Goal: Information Seeking & Learning: Learn about a topic

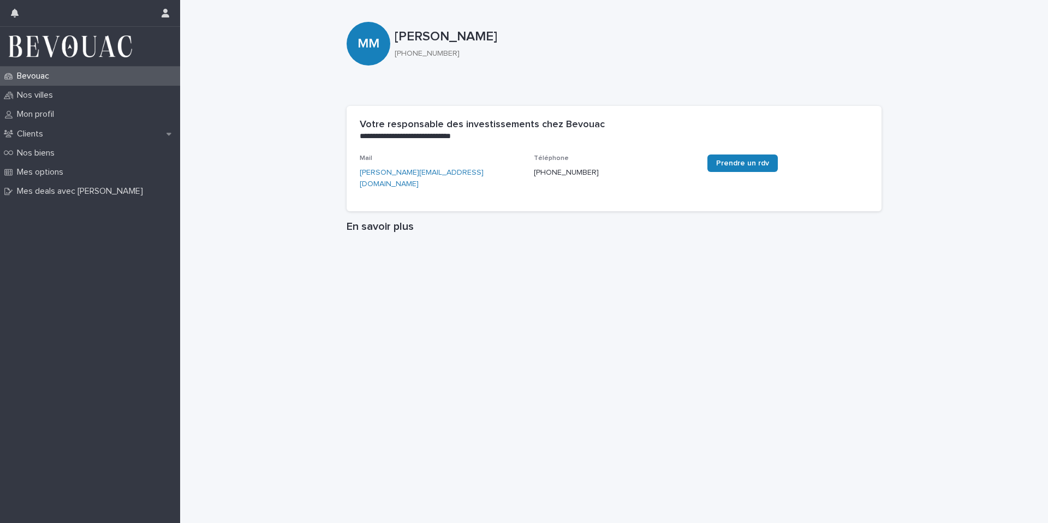
click at [87, 46] on img at bounding box center [70, 46] width 123 height 22
click at [56, 97] on p "Nos villes" at bounding box center [37, 95] width 49 height 10
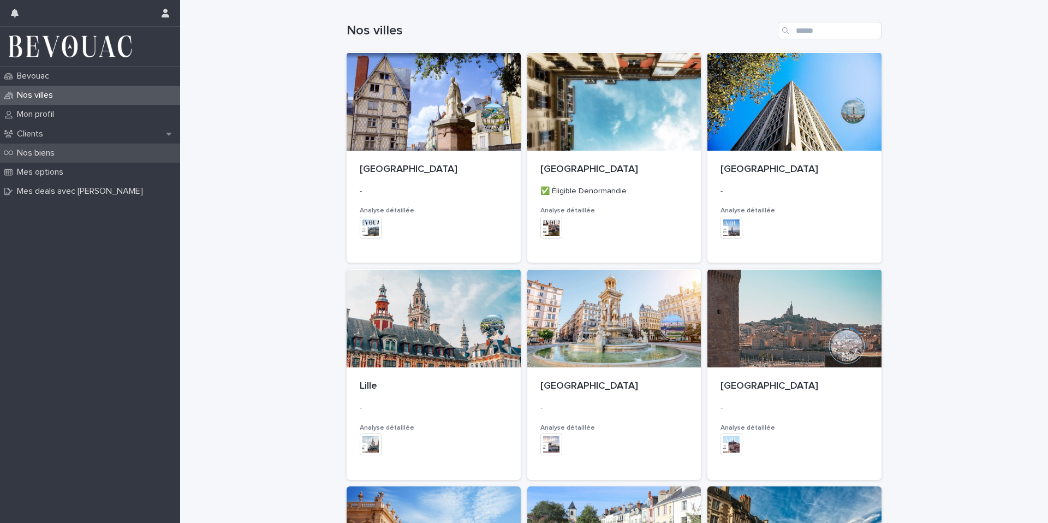
click at [80, 150] on div "Nos biens" at bounding box center [90, 153] width 180 height 19
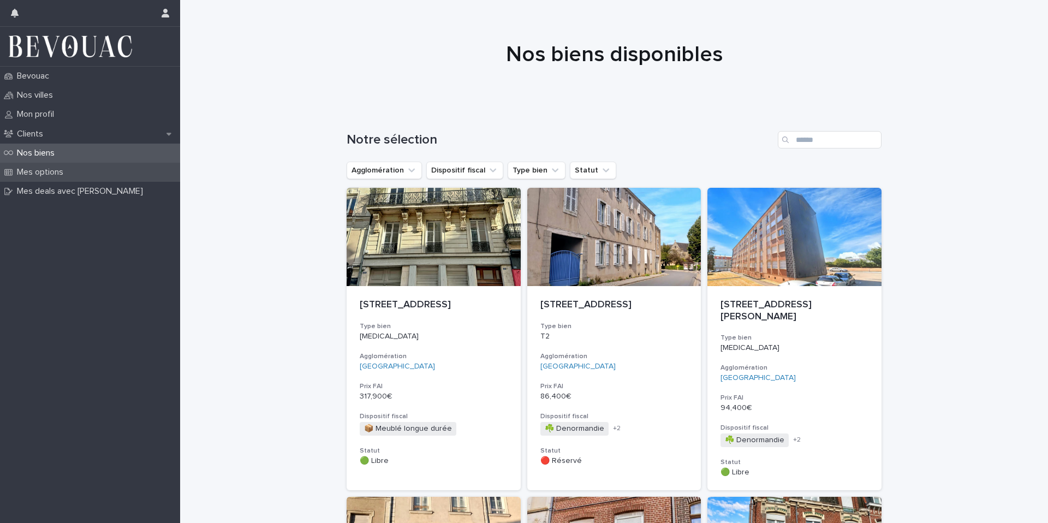
click at [49, 169] on p "Mes options" at bounding box center [42, 172] width 59 height 10
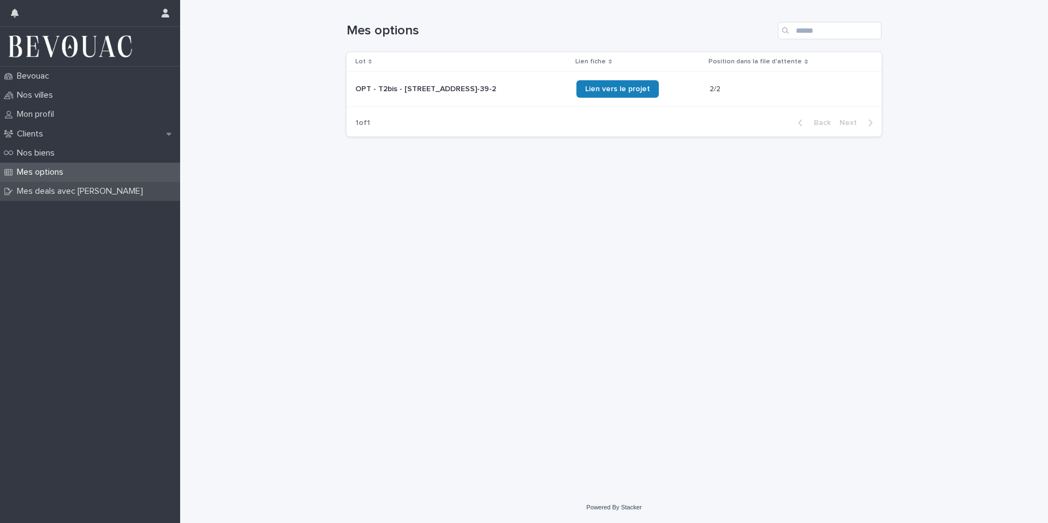
click at [54, 187] on p "Mes deals avec [PERSON_NAME]" at bounding box center [82, 191] width 139 height 10
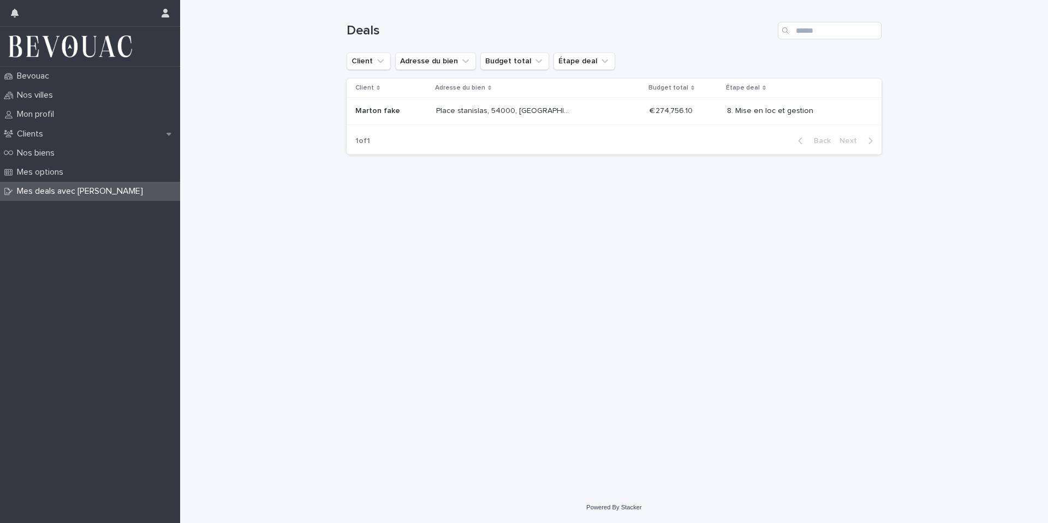
click at [473, 110] on p "Place stanislas, 54000, [GEOGRAPHIC_DATA], [GEOGRAPHIC_DATA]" at bounding box center [505, 109] width 139 height 11
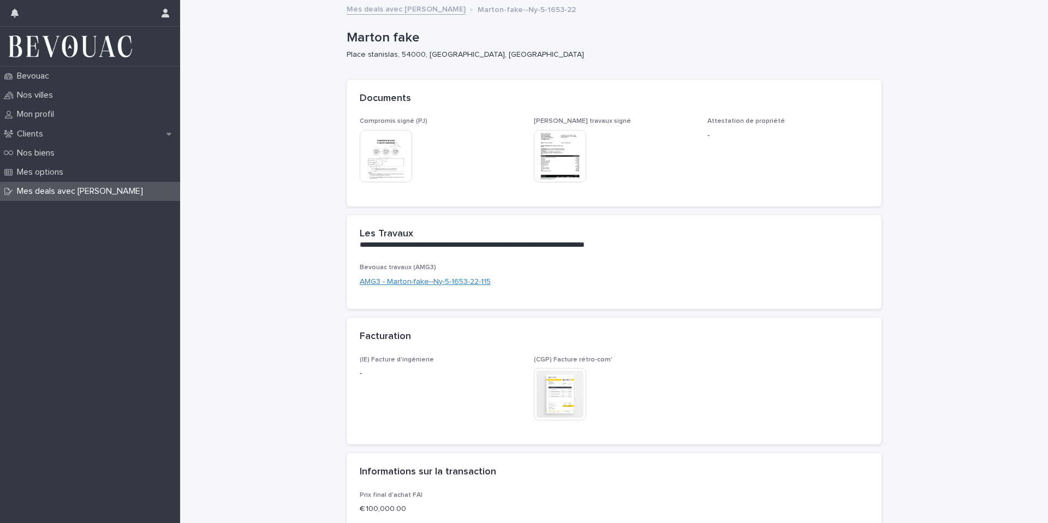
click at [396, 280] on link "AMG3 - Marton-fake--Ny-5-1653-22-115" at bounding box center [425, 281] width 131 height 11
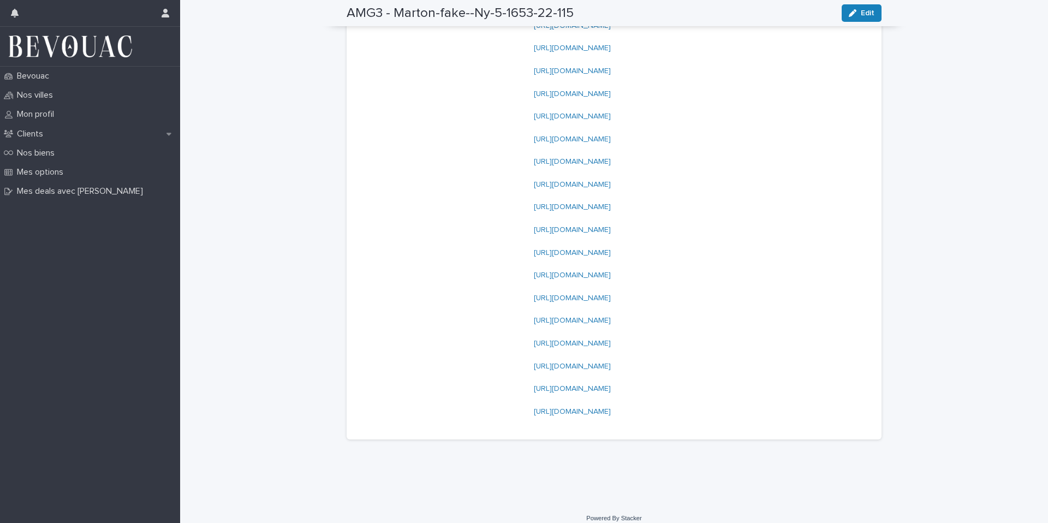
scroll to position [181, 0]
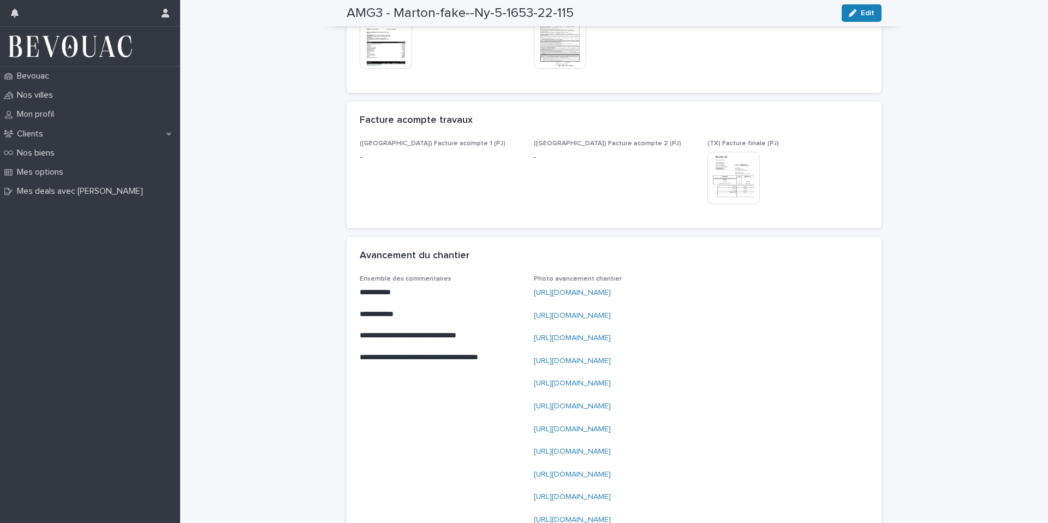
click at [595, 291] on link "[URL][DOMAIN_NAME]" at bounding box center [572, 293] width 77 height 8
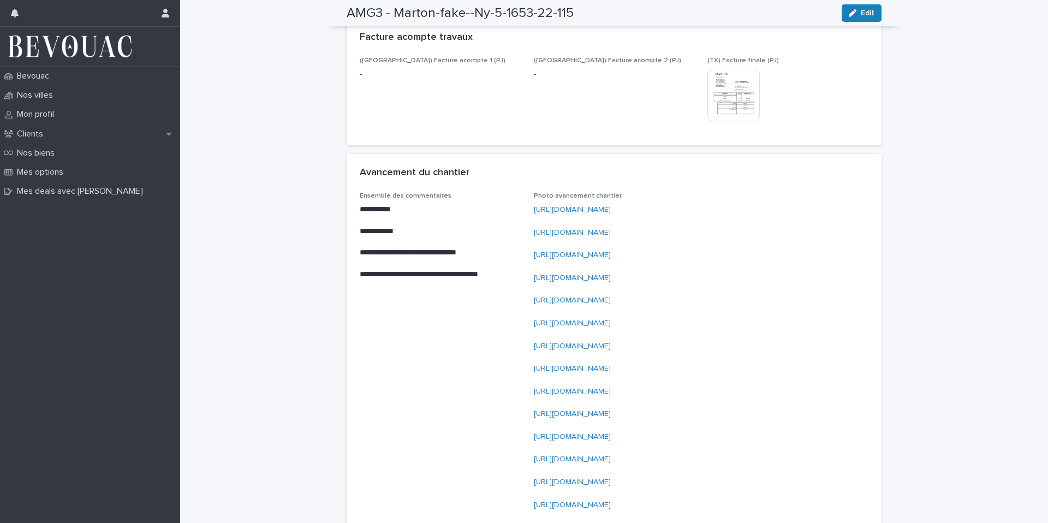
scroll to position [0, 0]
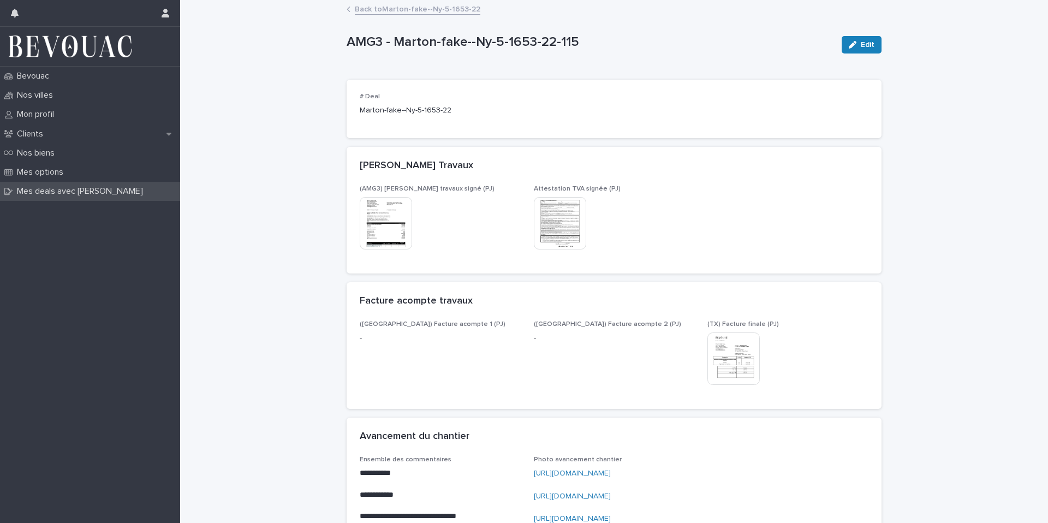
click at [65, 192] on p "Mes deals avec [PERSON_NAME]" at bounding box center [82, 191] width 139 height 10
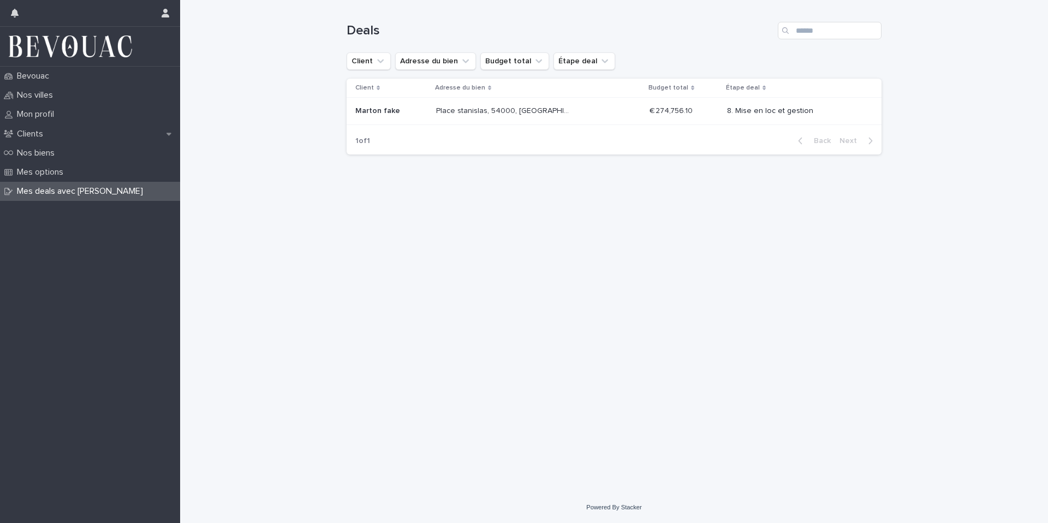
click at [410, 108] on p at bounding box center [391, 110] width 72 height 9
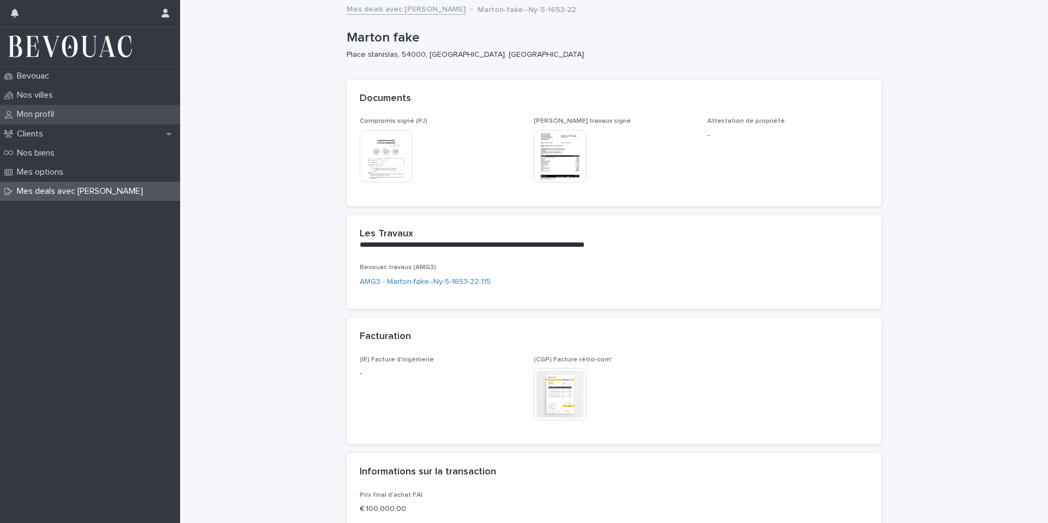
click at [51, 113] on p "Mon profil" at bounding box center [38, 114] width 50 height 10
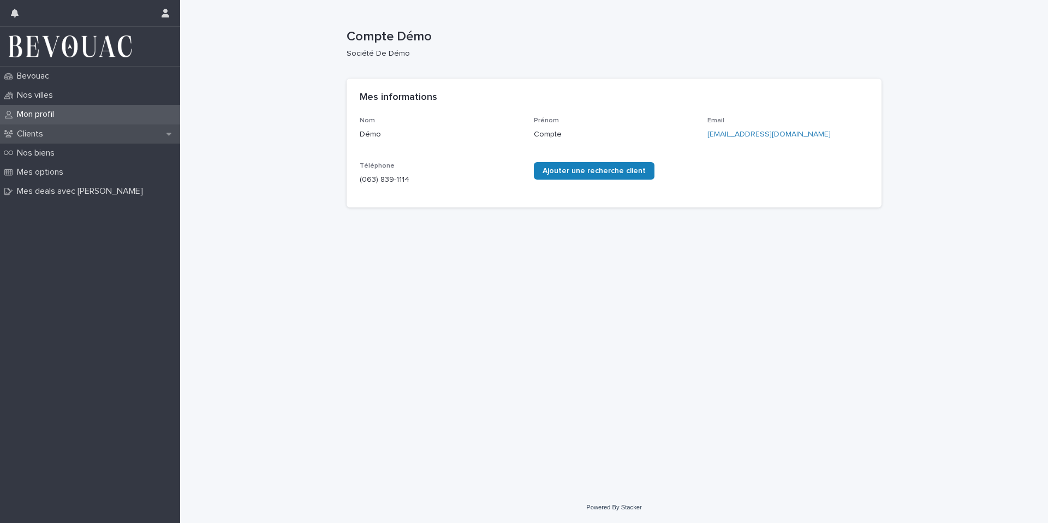
click at [48, 132] on p "Clients" at bounding box center [32, 134] width 39 height 10
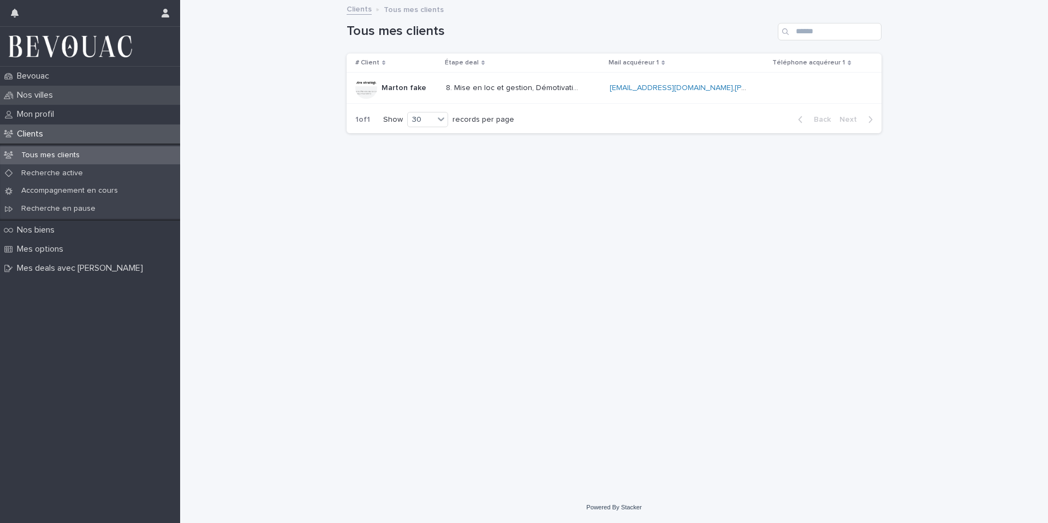
click at [60, 92] on p "Nos villes" at bounding box center [37, 95] width 49 height 10
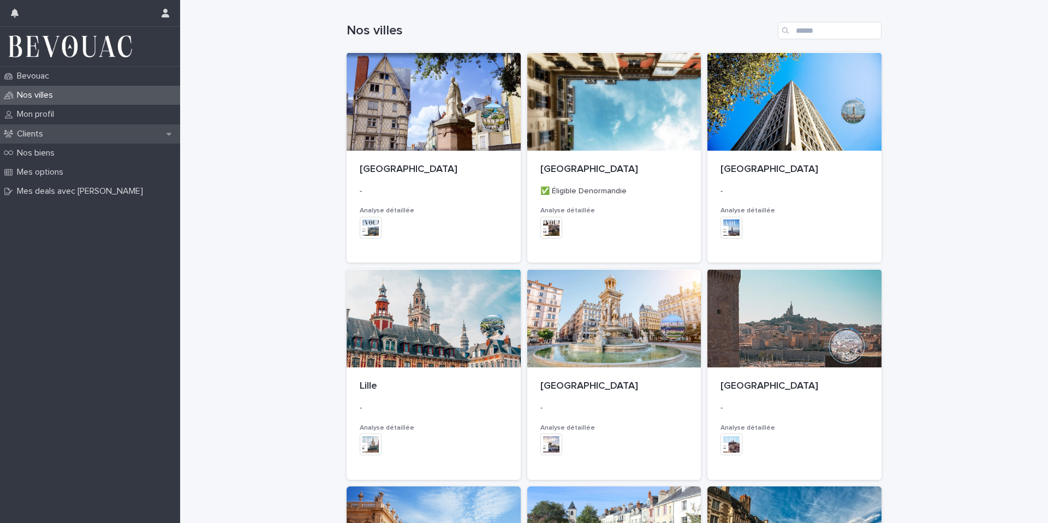
click at [53, 136] on div "Clients" at bounding box center [90, 133] width 180 height 19
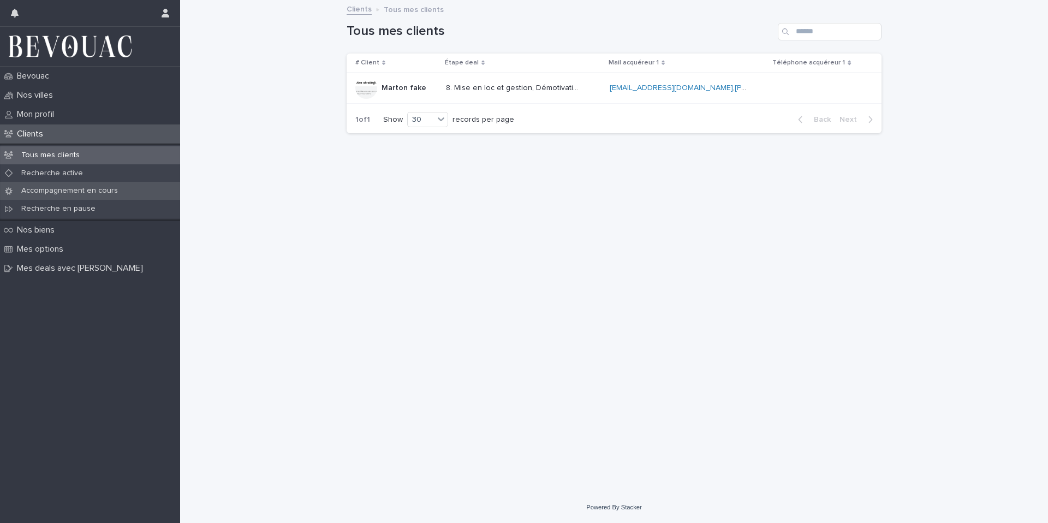
click at [50, 186] on p "Accompagnement en cours" at bounding box center [70, 190] width 114 height 9
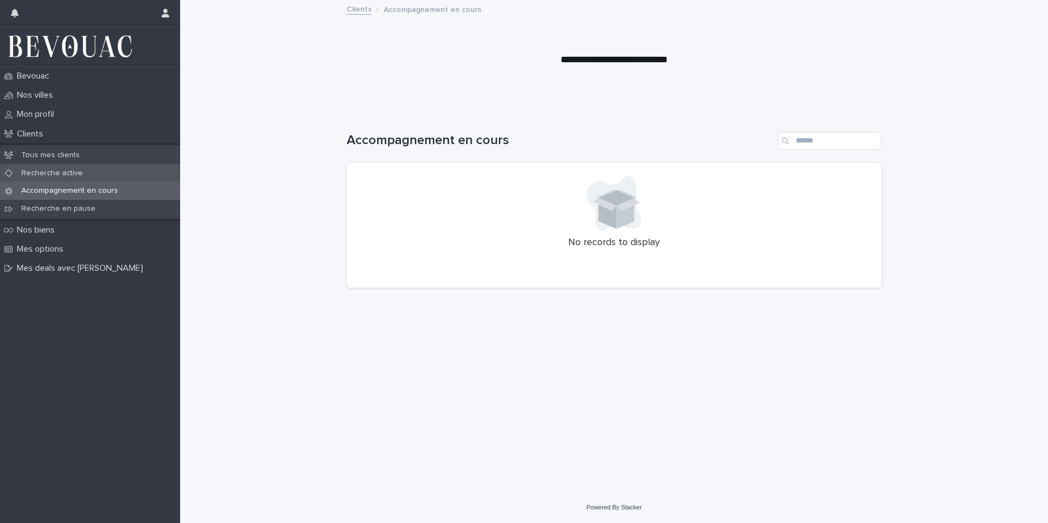
click at [50, 167] on div "Recherche active" at bounding box center [90, 173] width 180 height 18
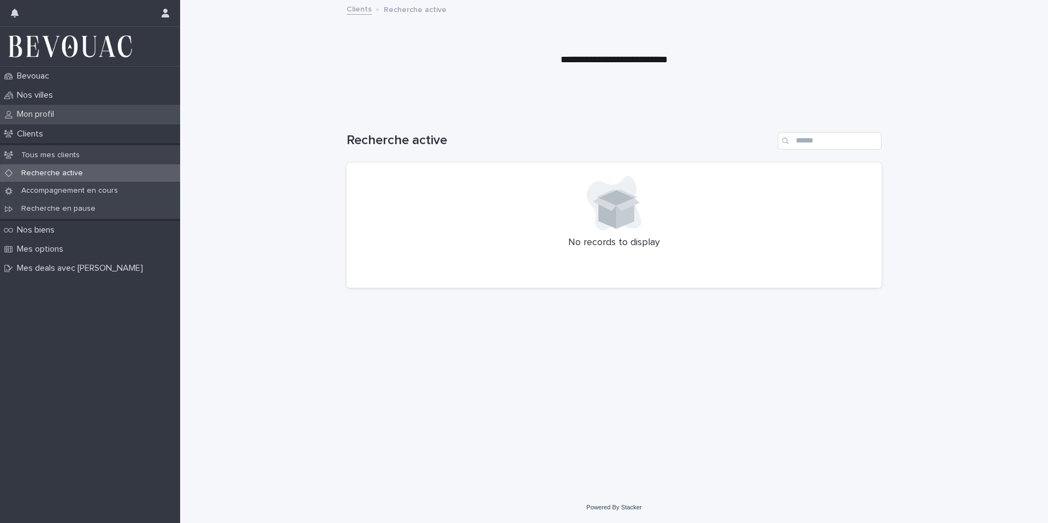
click at [53, 108] on div "Mon profil" at bounding box center [90, 114] width 180 height 19
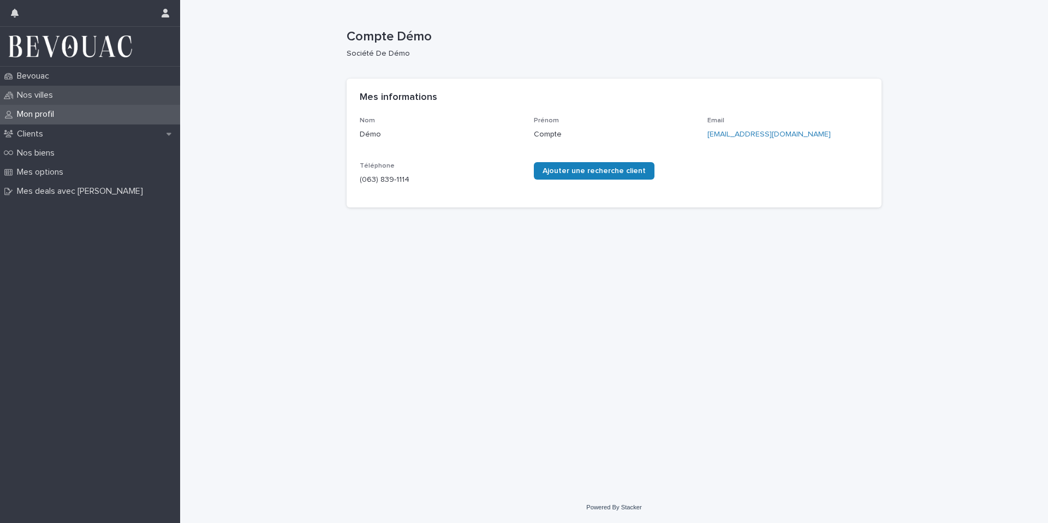
click at [56, 96] on p "Nos villes" at bounding box center [37, 95] width 49 height 10
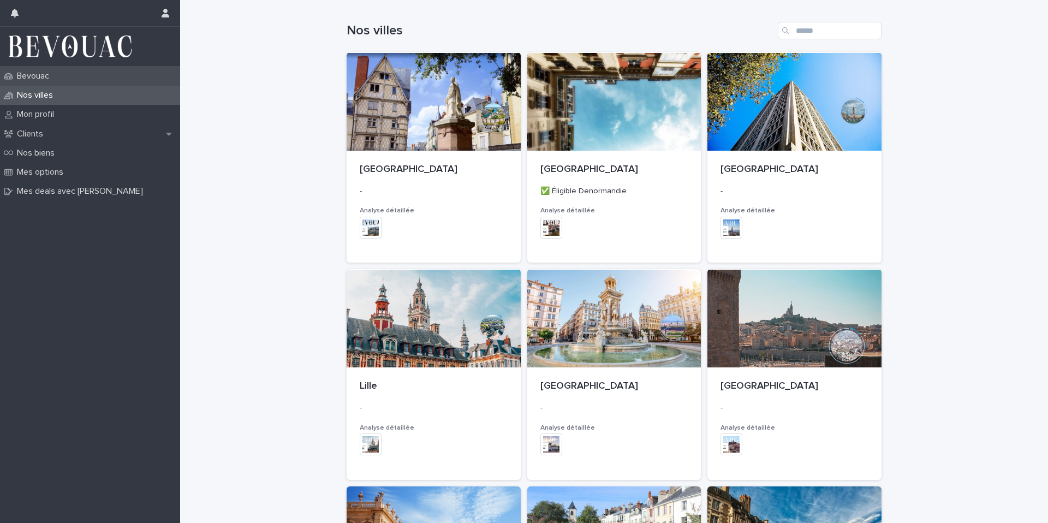
click at [57, 75] on p "Bevouac" at bounding box center [35, 76] width 45 height 10
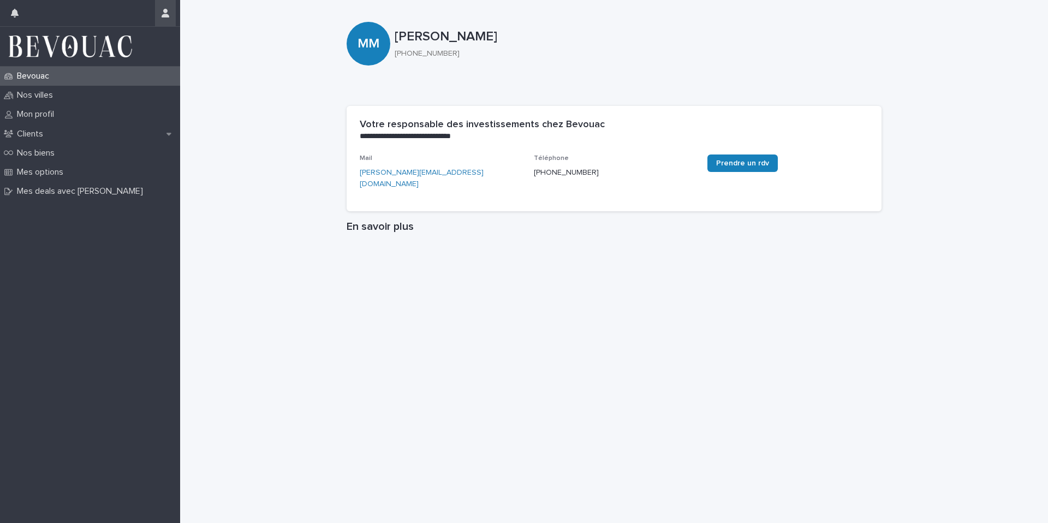
click at [169, 8] on button "button" at bounding box center [165, 13] width 21 height 26
click at [75, 20] on div at bounding box center [524, 261] width 1048 height 523
click at [37, 129] on p "Clients" at bounding box center [32, 134] width 39 height 10
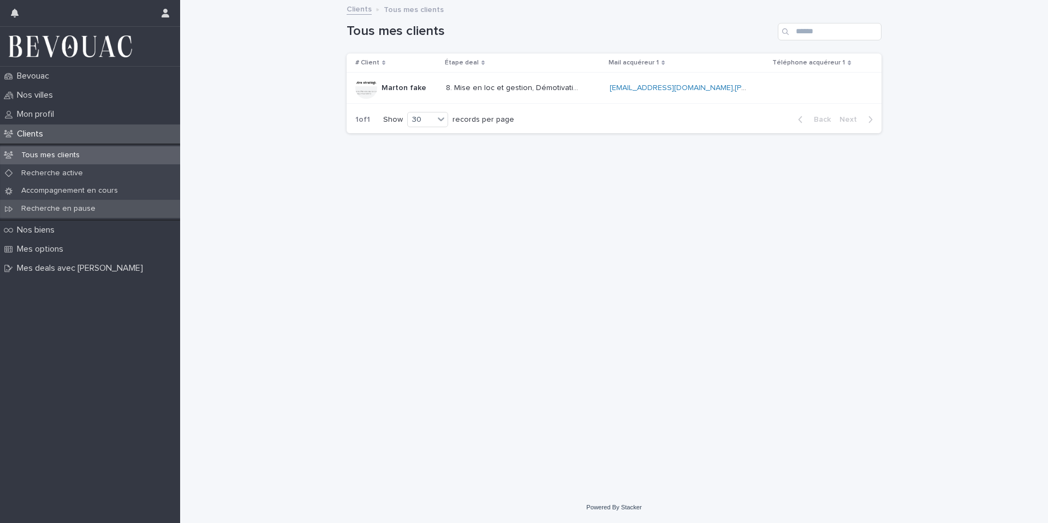
click at [70, 209] on p "Recherche en pause" at bounding box center [59, 208] width 92 height 9
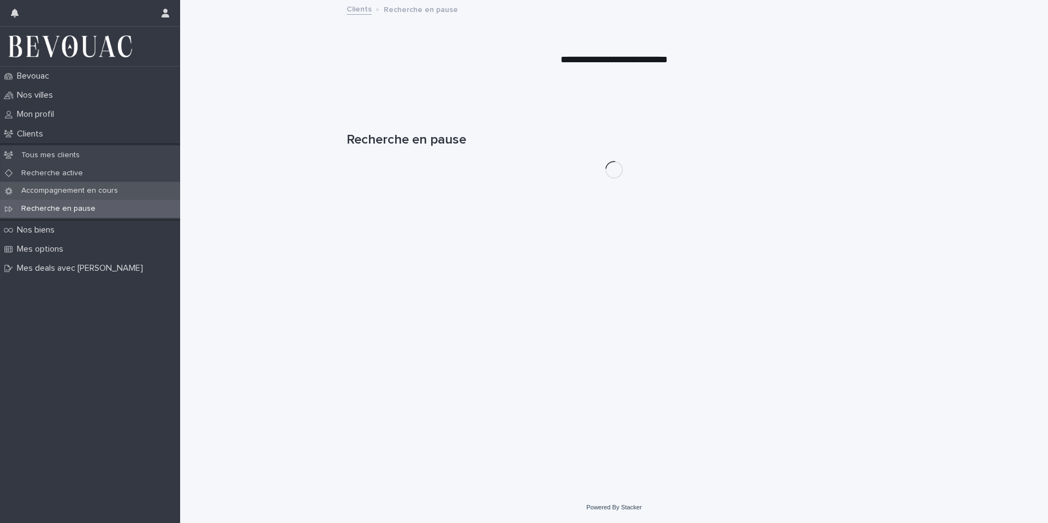
click at [75, 189] on p "Accompagnement en cours" at bounding box center [70, 190] width 114 height 9
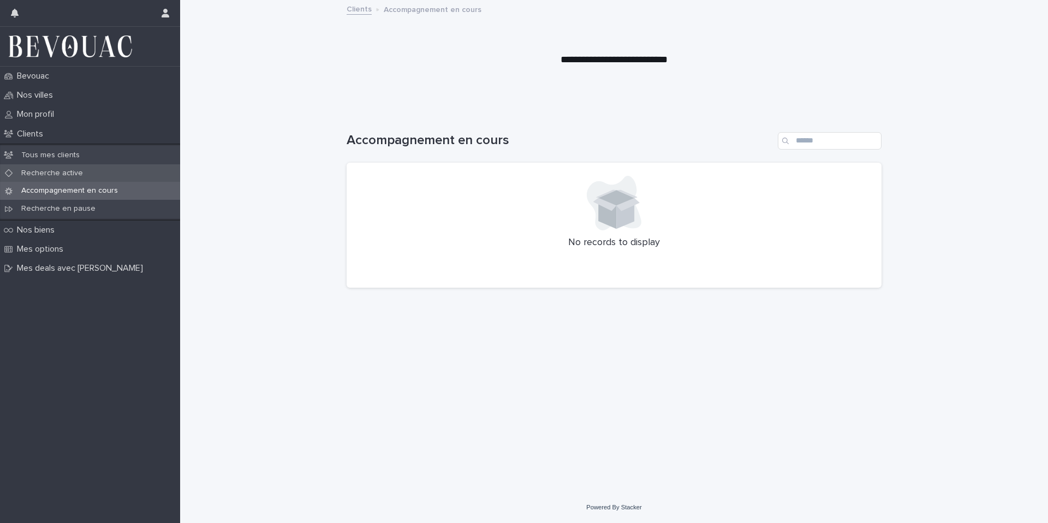
click at [75, 168] on div "Recherche active" at bounding box center [90, 173] width 180 height 18
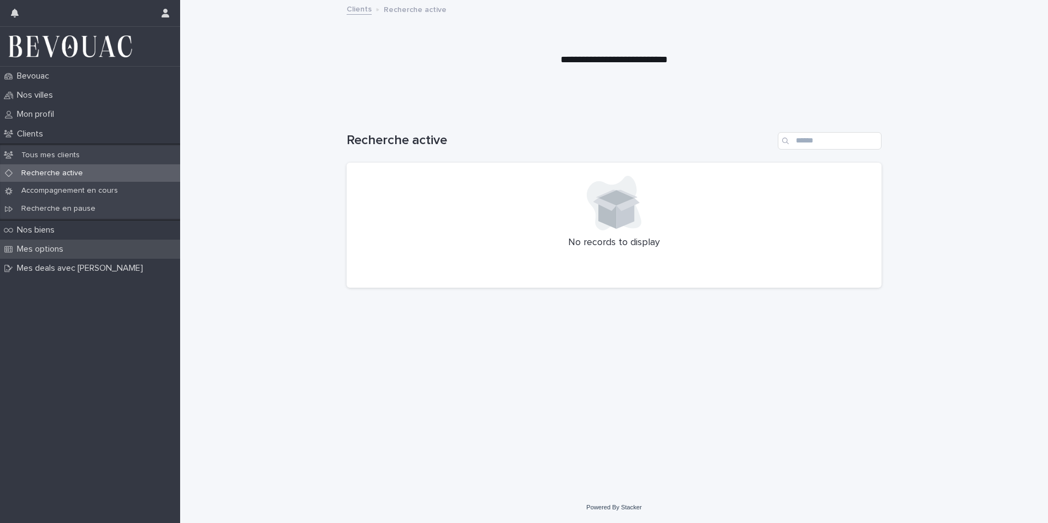
click at [49, 244] on p "Mes options" at bounding box center [42, 249] width 59 height 10
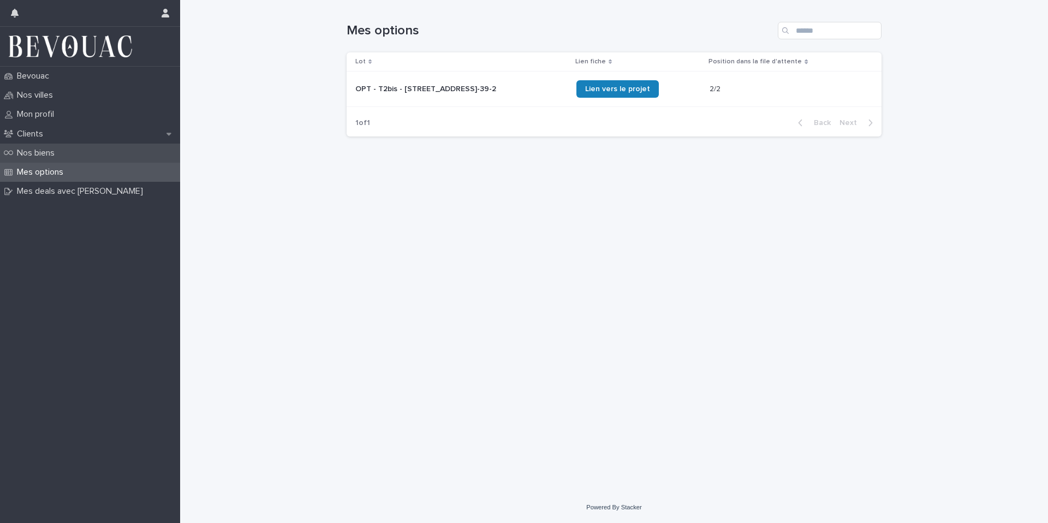
click at [71, 156] on div "Nos biens" at bounding box center [90, 153] width 180 height 19
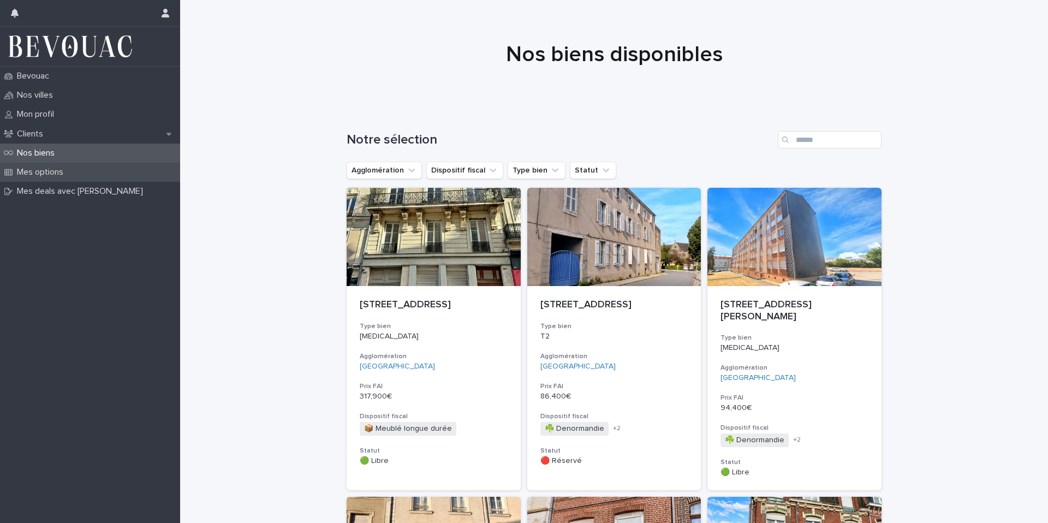
click at [54, 178] on div "Mes options" at bounding box center [90, 172] width 180 height 19
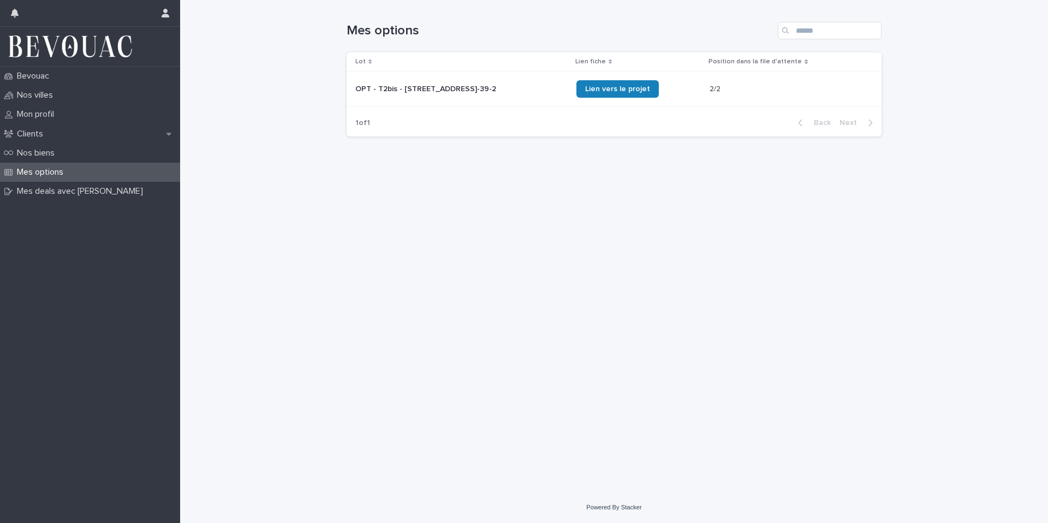
click at [670, 79] on div "Lien vers le projet" at bounding box center [638, 89] width 125 height 26
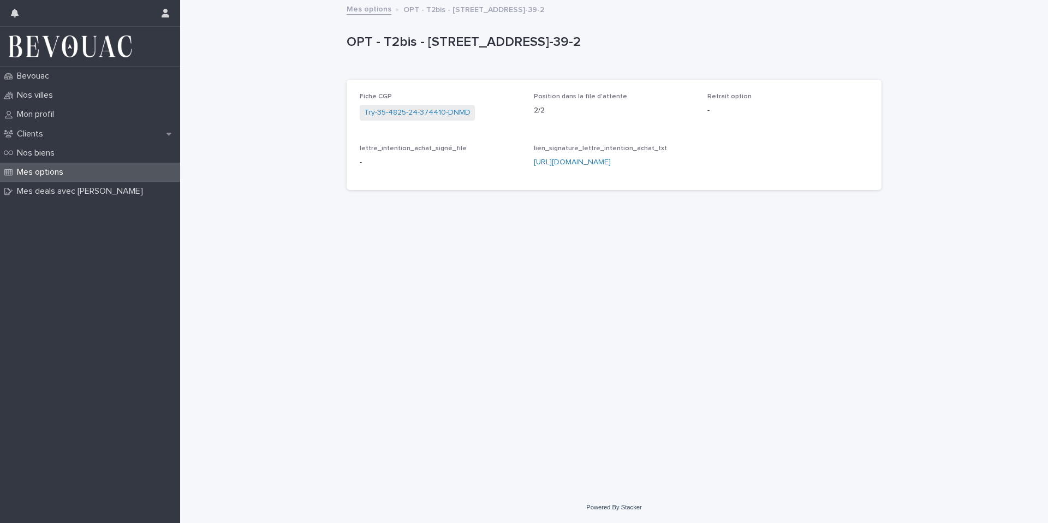
click at [443, 105] on span "Try-35-4825-24-374410-DNMD" at bounding box center [417, 113] width 115 height 16
click at [438, 113] on link "Try-35-4825-24-374410-DNMD" at bounding box center [417, 112] width 106 height 11
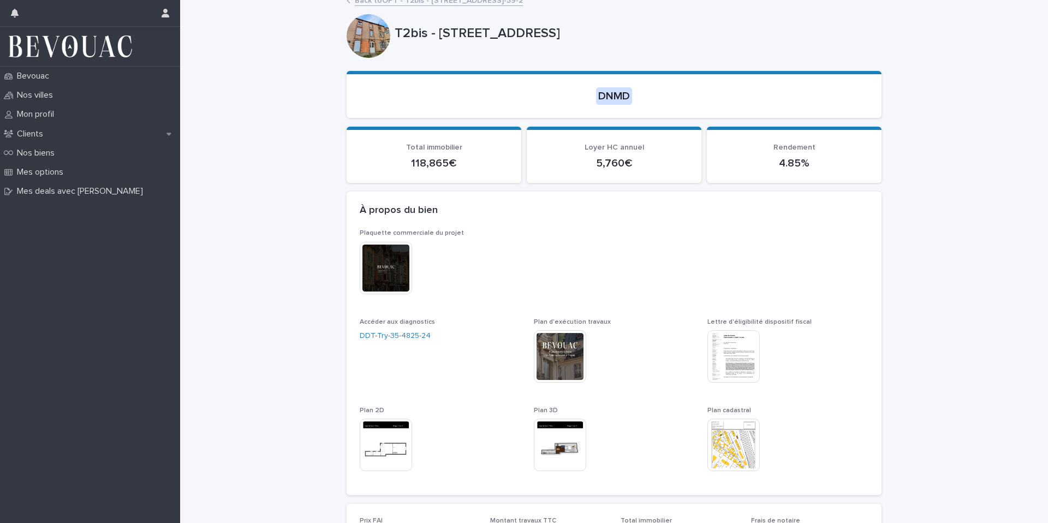
scroll to position [10, 0]
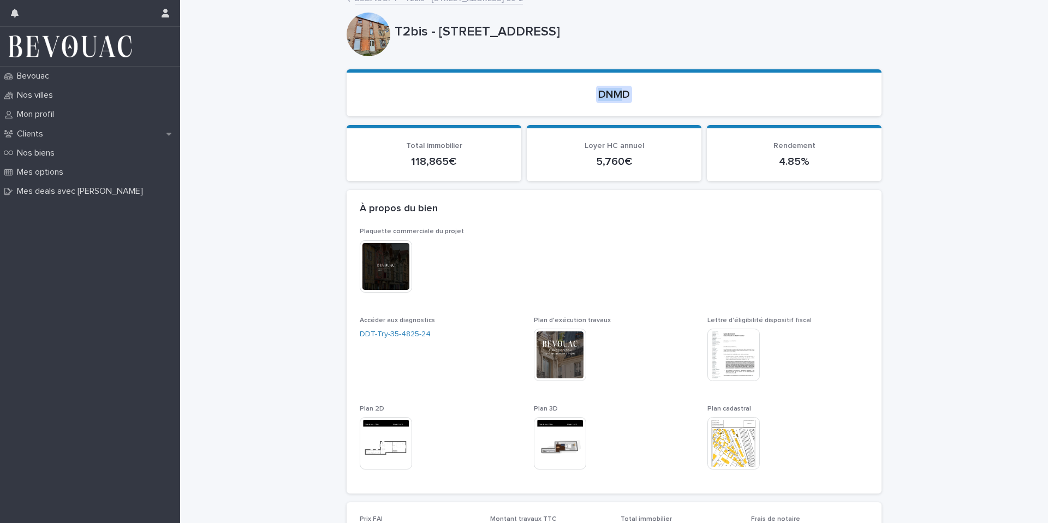
drag, startPoint x: 598, startPoint y: 91, endPoint x: 626, endPoint y: 93, distance: 28.5
click at [626, 93] on div "DNMD" at bounding box center [614, 94] width 36 height 17
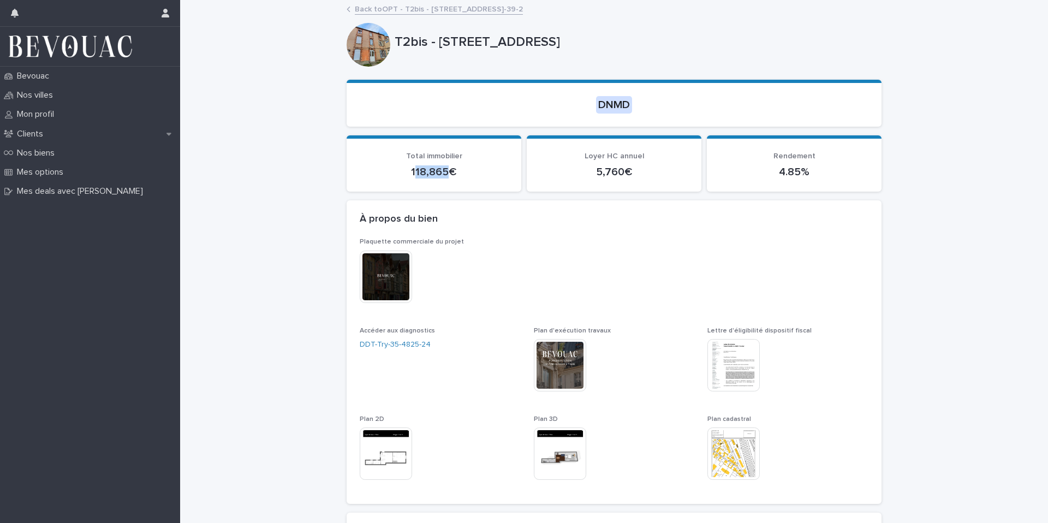
drag, startPoint x: 414, startPoint y: 171, endPoint x: 450, endPoint y: 171, distance: 36.6
click at [450, 171] on p "118,865€" at bounding box center [434, 171] width 148 height 13
drag, startPoint x: 605, startPoint y: 174, endPoint x: 627, endPoint y: 174, distance: 22.4
click at [627, 174] on p "5,760€" at bounding box center [614, 171] width 148 height 13
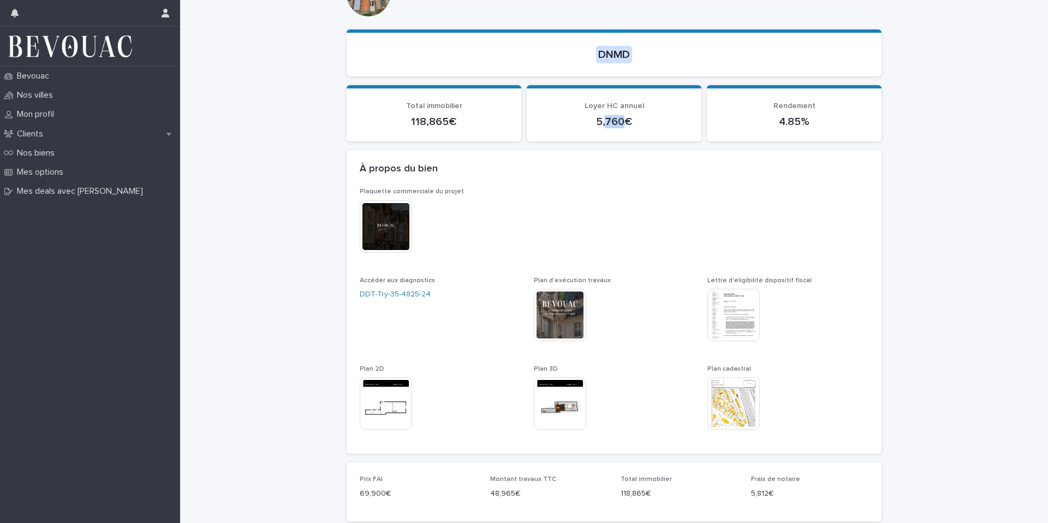
click at [384, 220] on img at bounding box center [386, 226] width 52 height 52
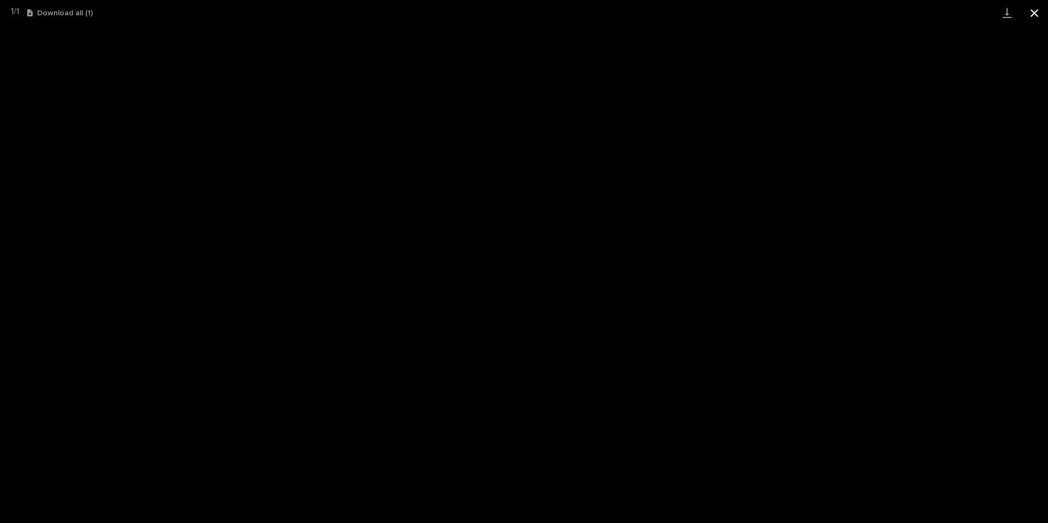
click at [1034, 15] on button "Close gallery" at bounding box center [1034, 13] width 27 height 26
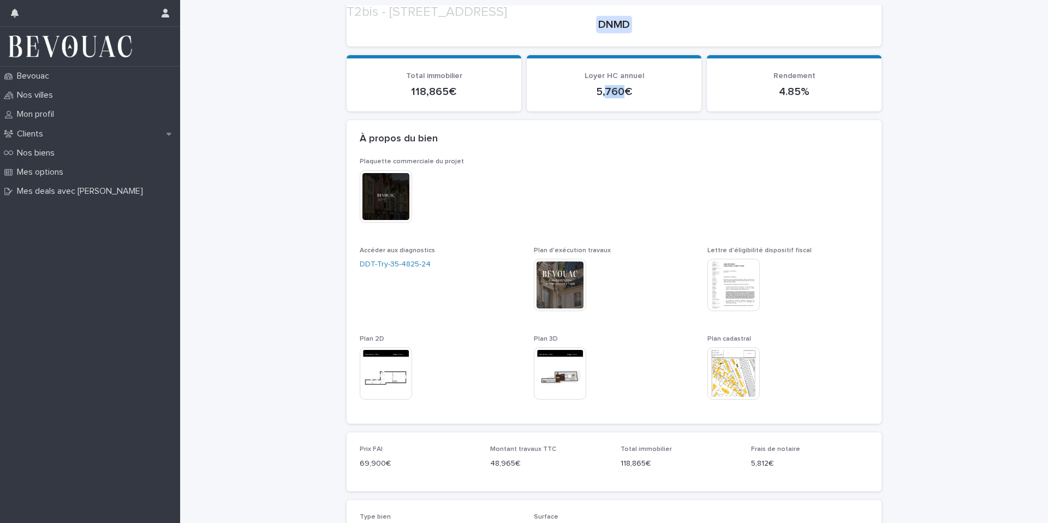
scroll to position [82, 0]
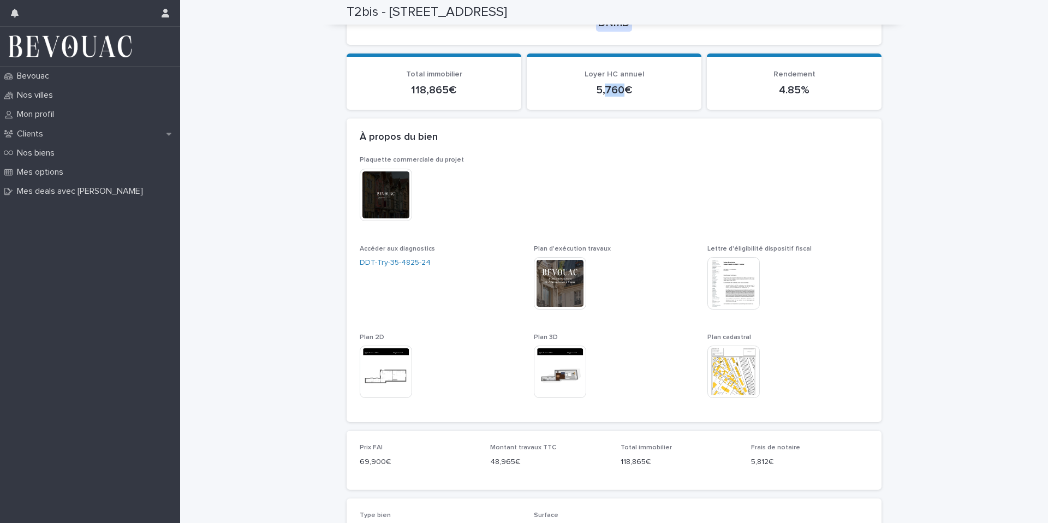
click at [571, 286] on img at bounding box center [560, 283] width 52 height 52
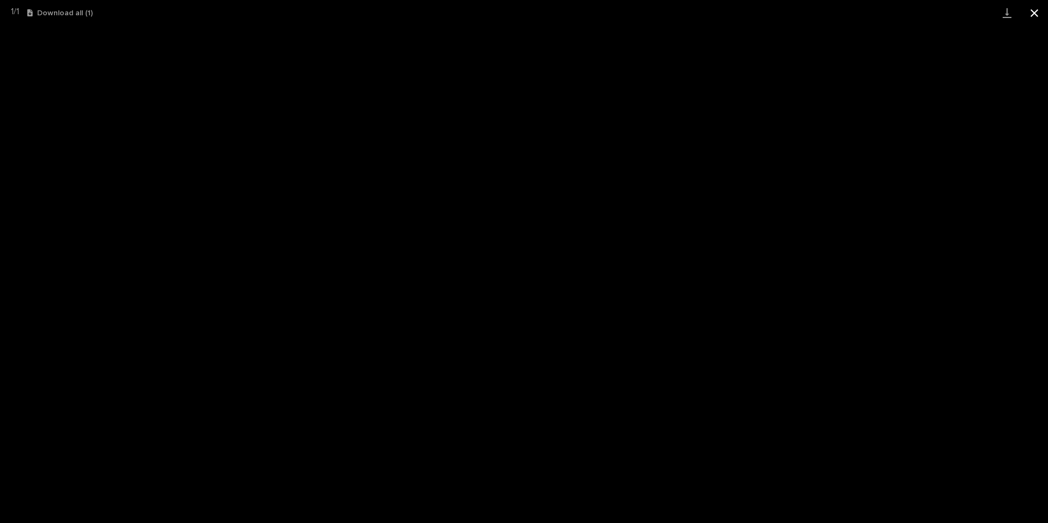
click at [1037, 13] on button "Close gallery" at bounding box center [1034, 13] width 27 height 26
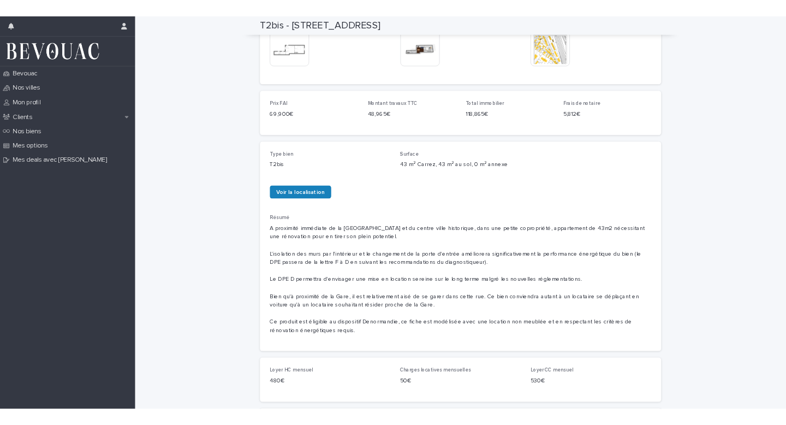
scroll to position [0, 0]
